Goal: Task Accomplishment & Management: Manage account settings

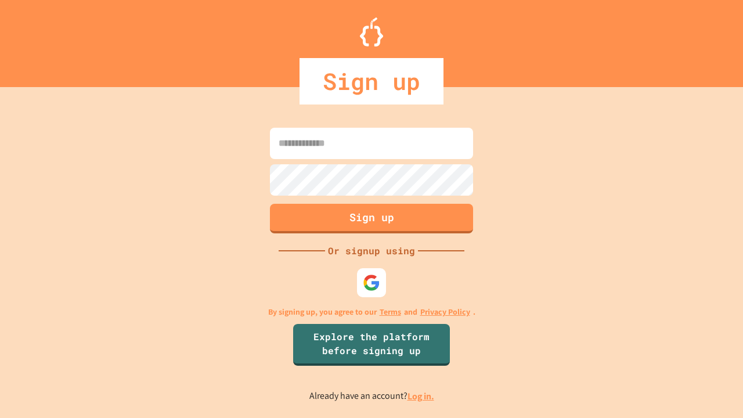
click at [421, 396] on link "Log in." at bounding box center [421, 396] width 27 height 12
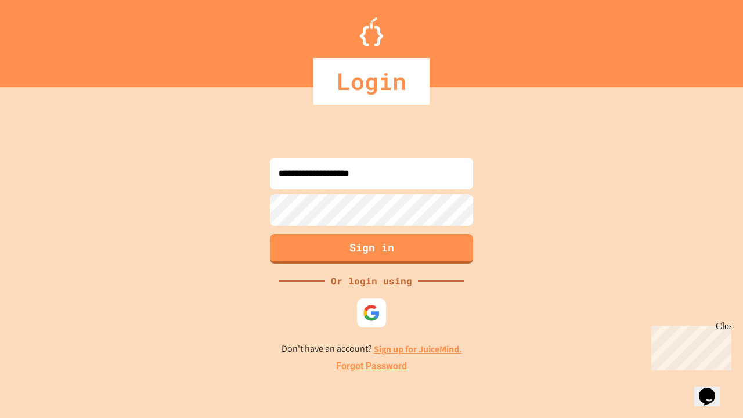
type input "**********"
